Goal: Task Accomplishment & Management: Manage account settings

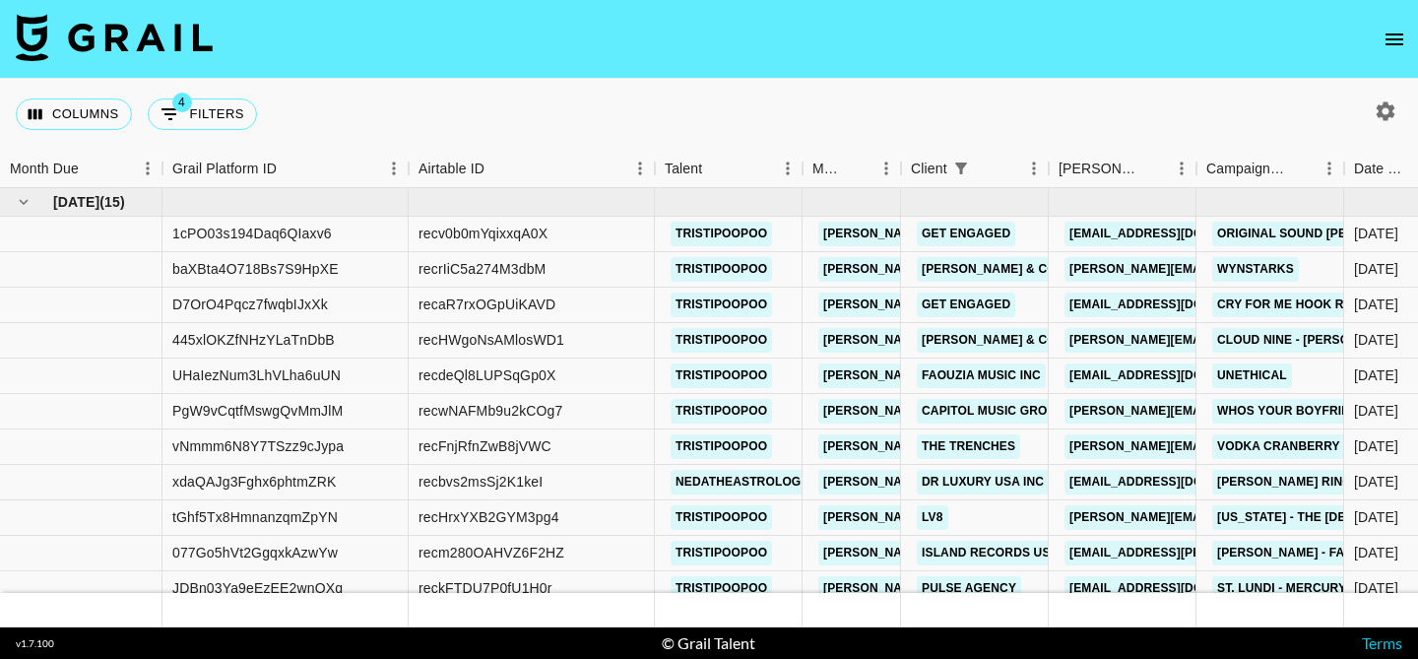
click at [1388, 35] on icon "open drawer" at bounding box center [1395, 40] width 24 height 24
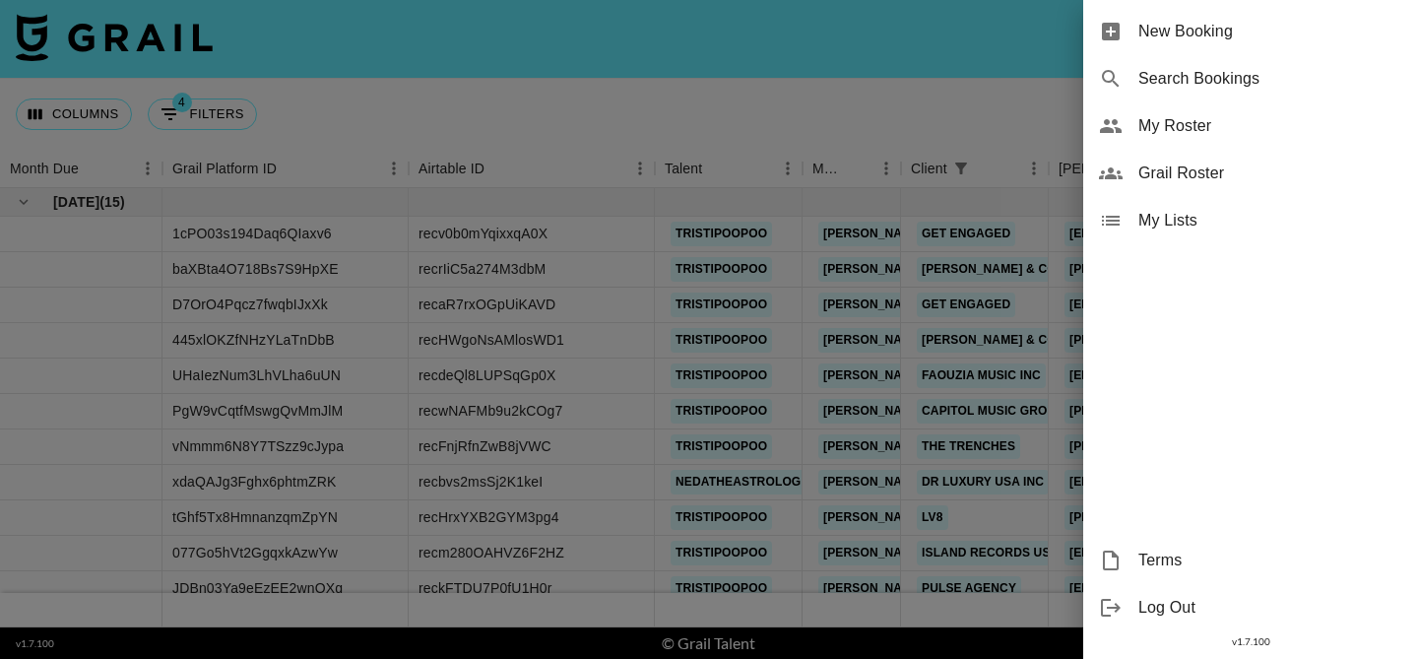
click at [1176, 134] on span "My Roster" at bounding box center [1271, 126] width 264 height 24
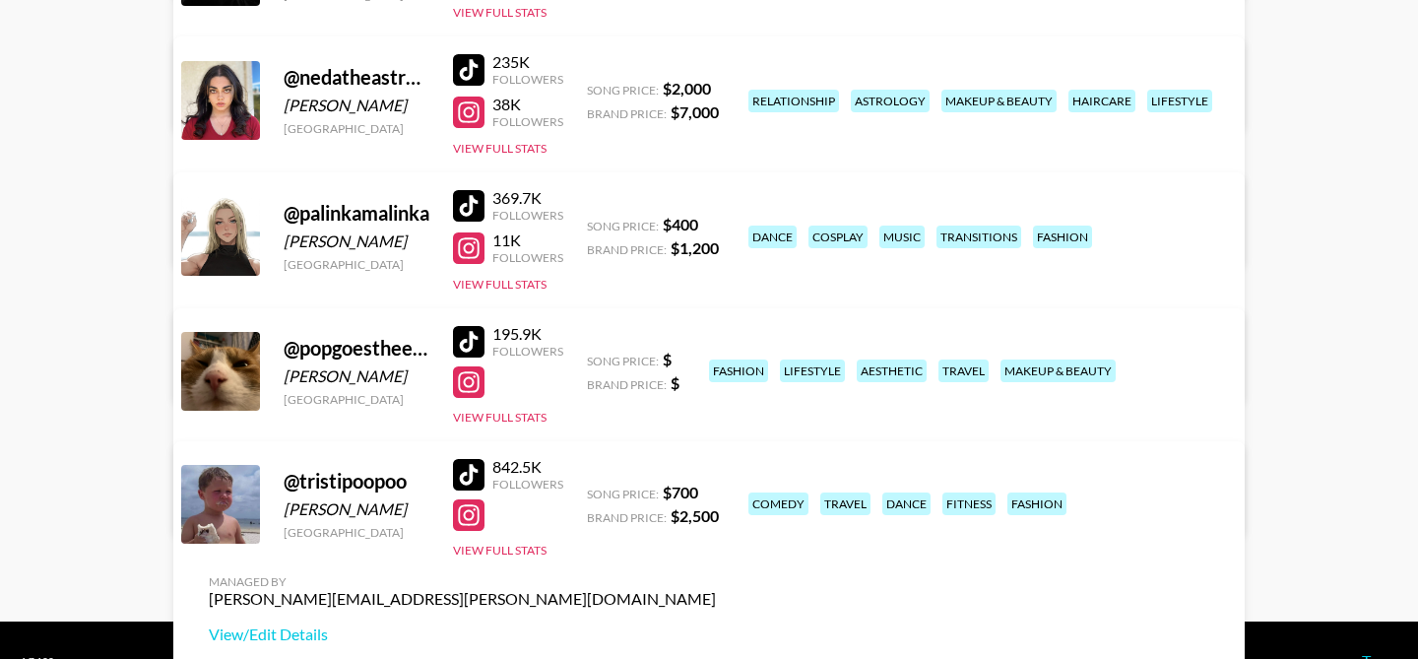
scroll to position [969, 0]
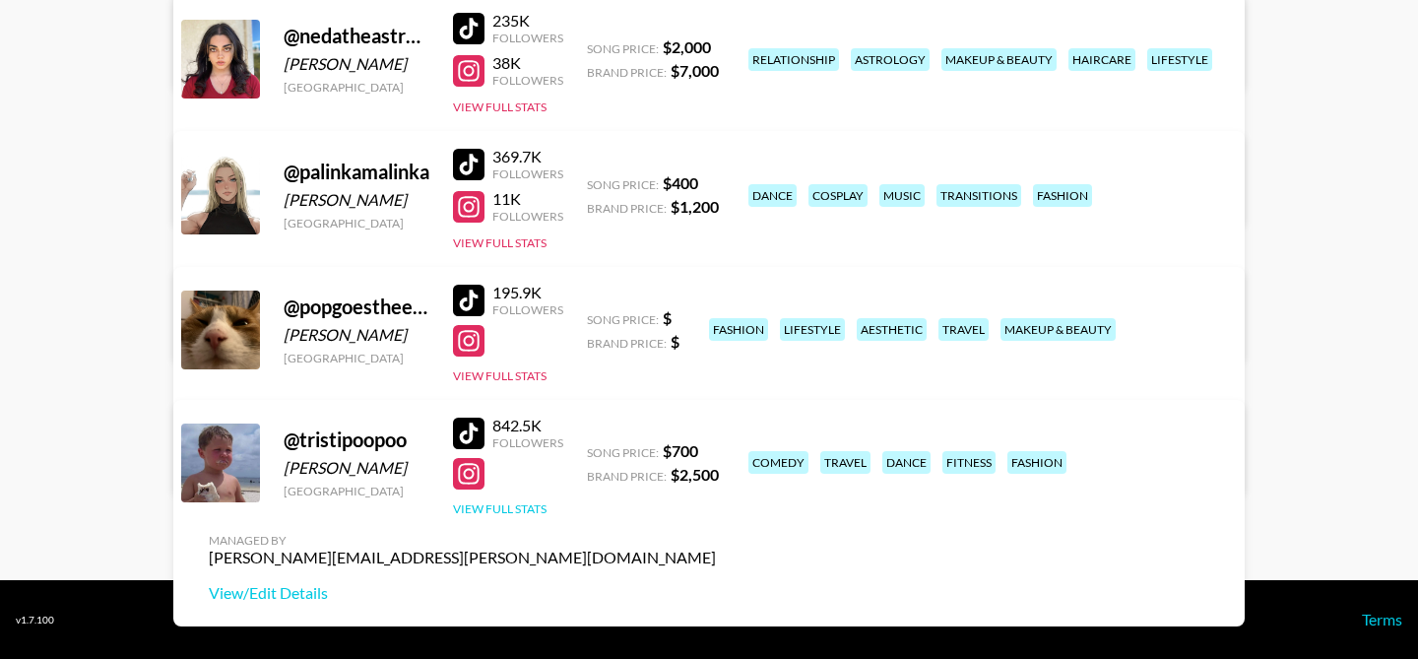
click at [517, 506] on button "View Full Stats" at bounding box center [500, 508] width 94 height 15
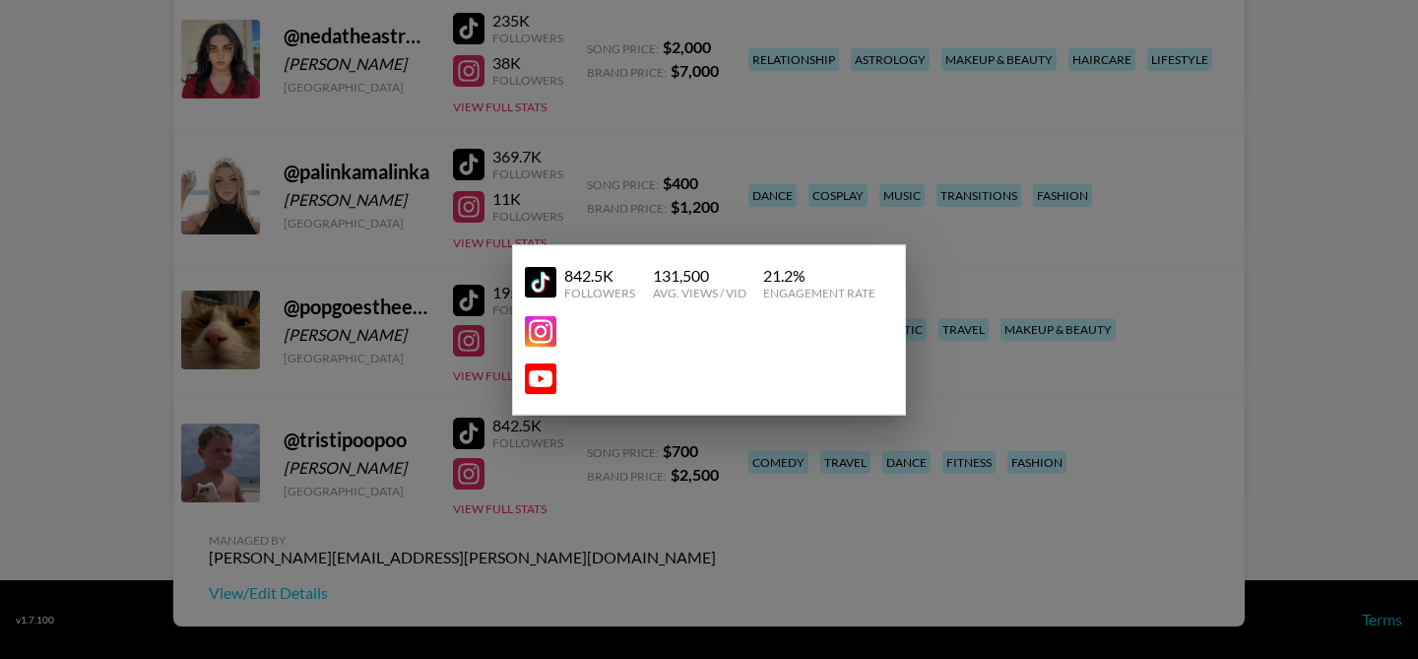
click at [548, 467] on div at bounding box center [709, 329] width 1418 height 659
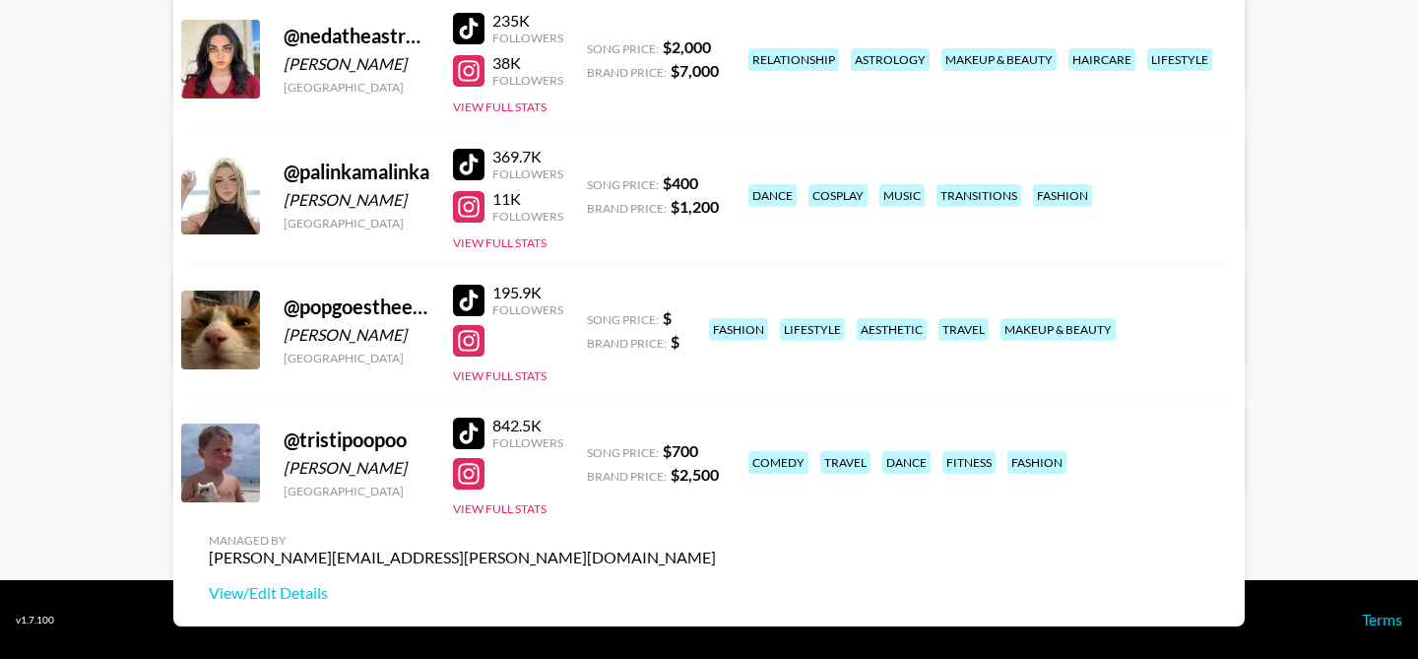
click at [517, 518] on div "@ [PERSON_NAME] [GEOGRAPHIC_DATA] 842.5K Followers View Full Stats Song Price: …" at bounding box center [709, 513] width 1072 height 227
click at [519, 507] on button "View Full Stats" at bounding box center [500, 508] width 94 height 15
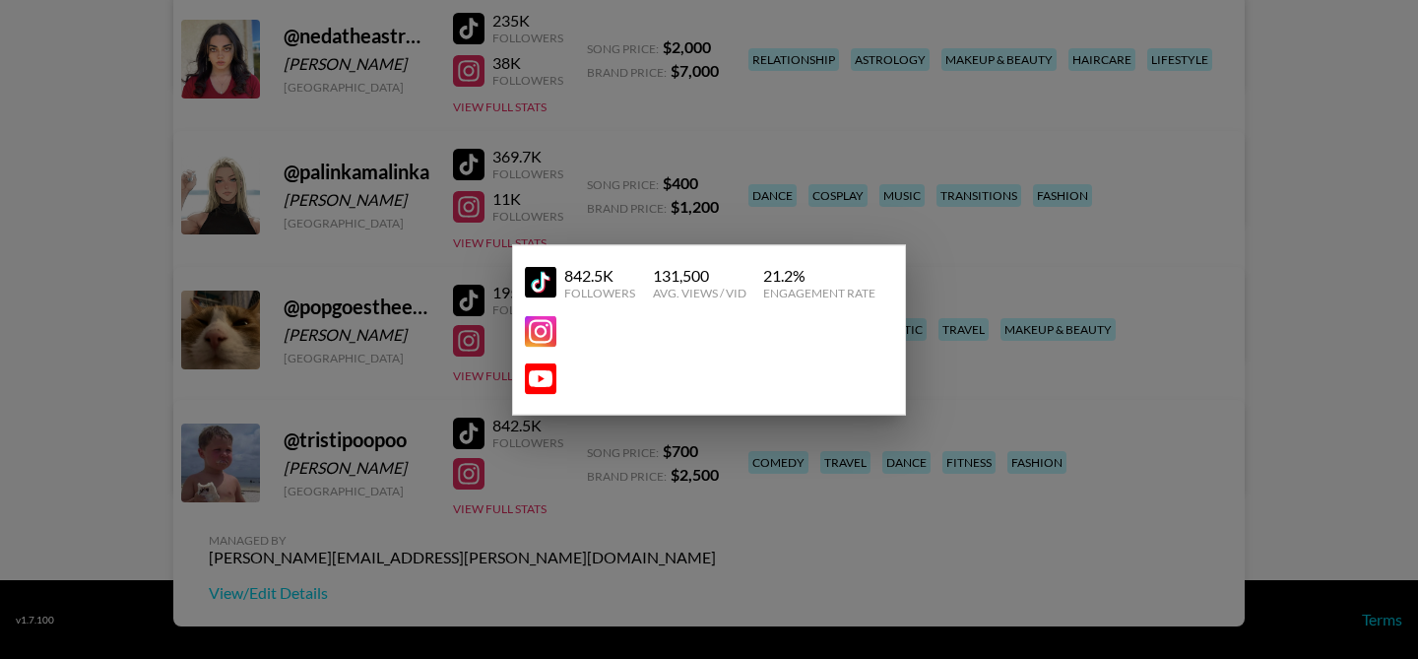
click at [490, 468] on div at bounding box center [709, 329] width 1418 height 659
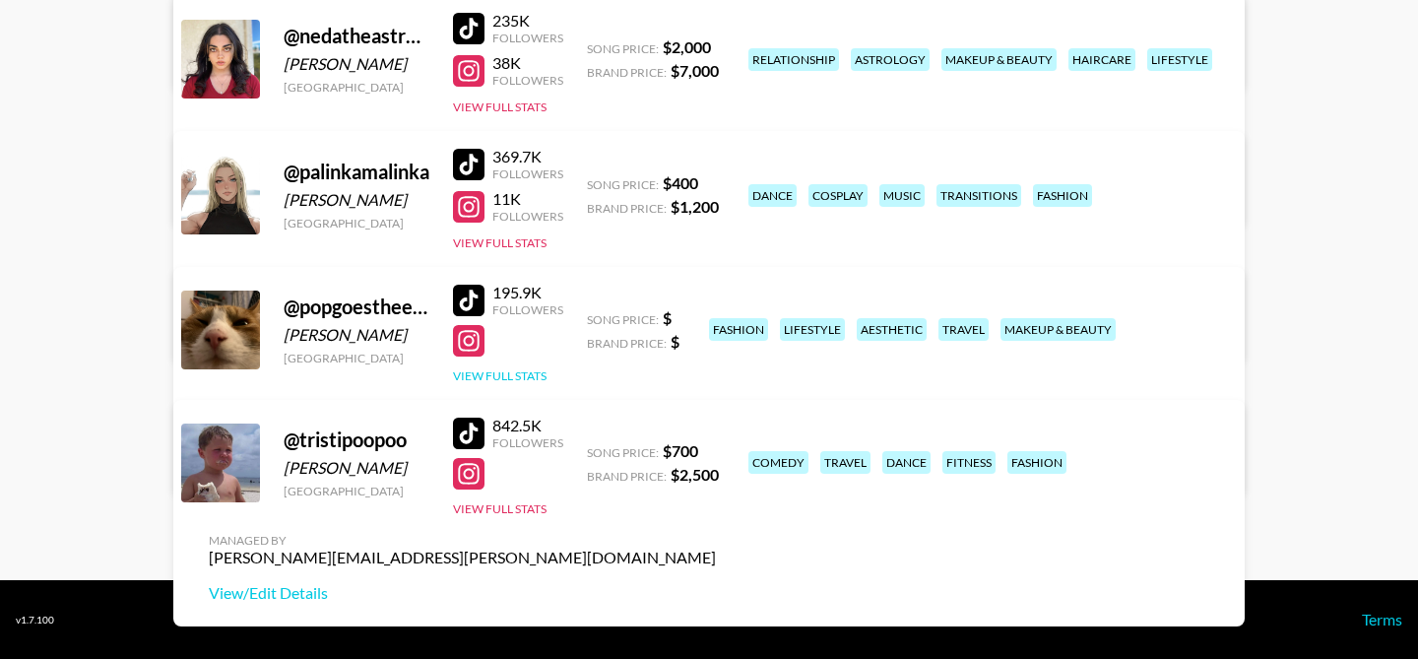
click at [530, 373] on button "View Full Stats" at bounding box center [500, 375] width 94 height 15
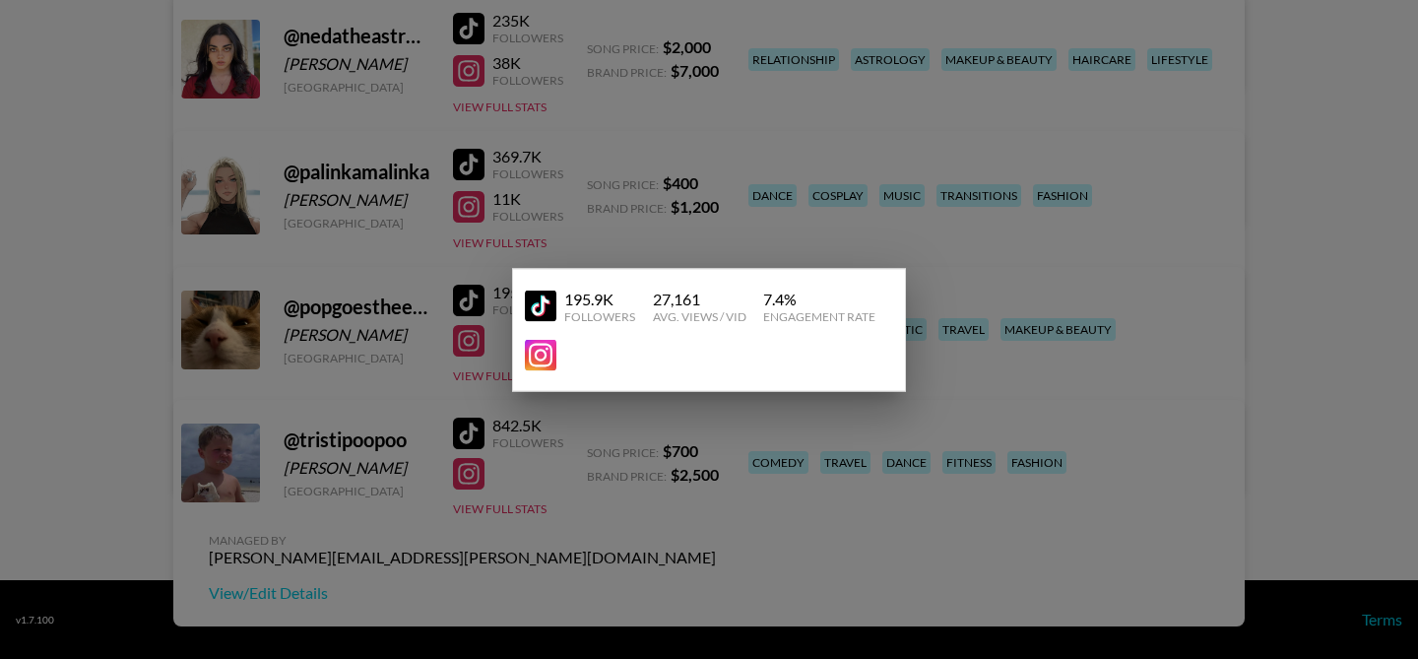
click at [418, 332] on div at bounding box center [709, 329] width 1418 height 659
